Goal: Complete application form: Complete application form

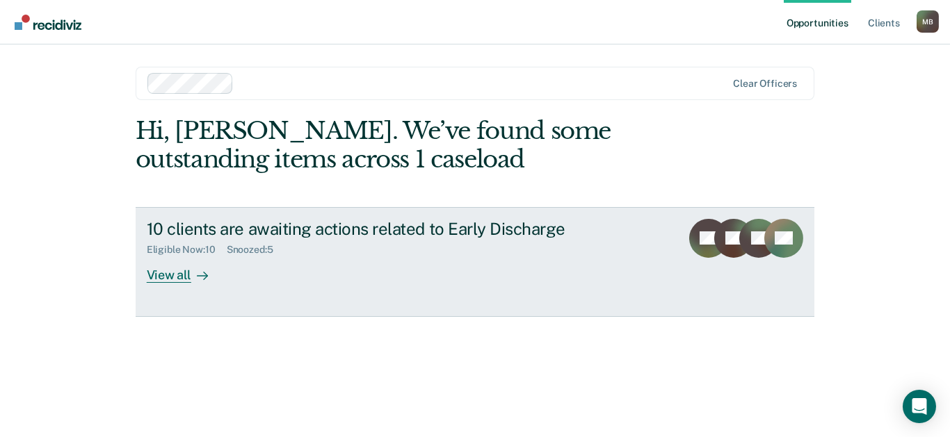
click at [173, 275] on div "View all" at bounding box center [186, 269] width 78 height 27
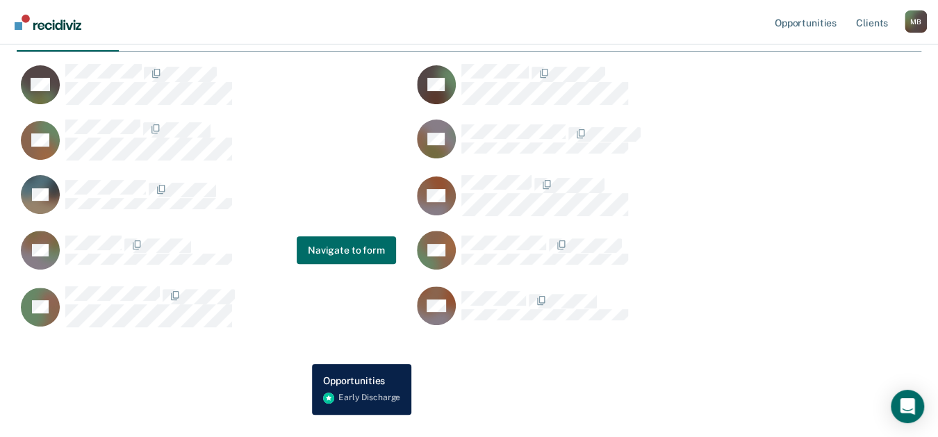
scroll to position [178, 0]
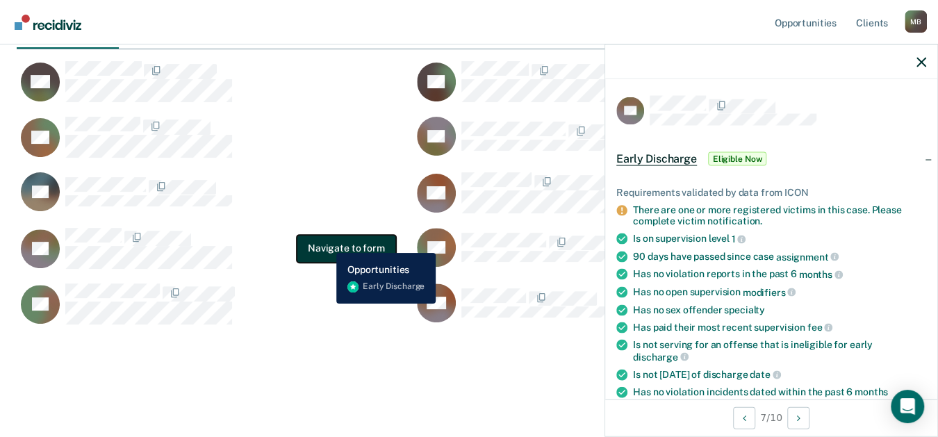
click at [326, 243] on button "Navigate to form" at bounding box center [346, 249] width 99 height 28
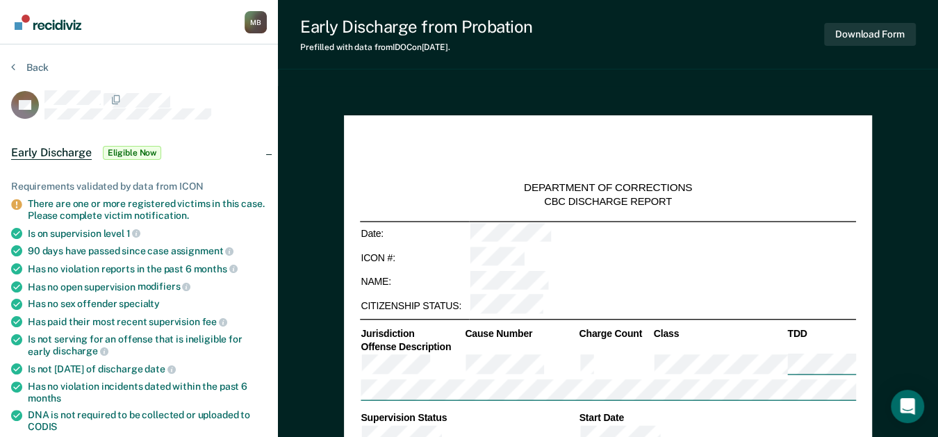
type textarea "x"
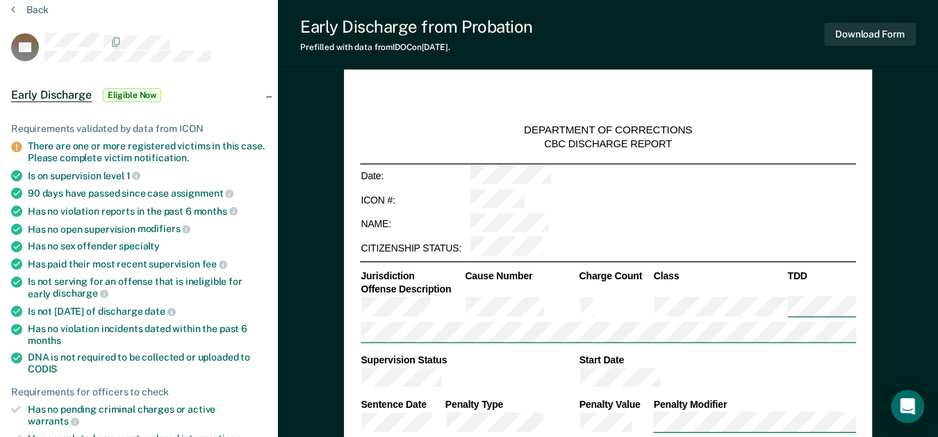
scroll to position [76, 0]
